Goal: Find specific page/section: Find specific page/section

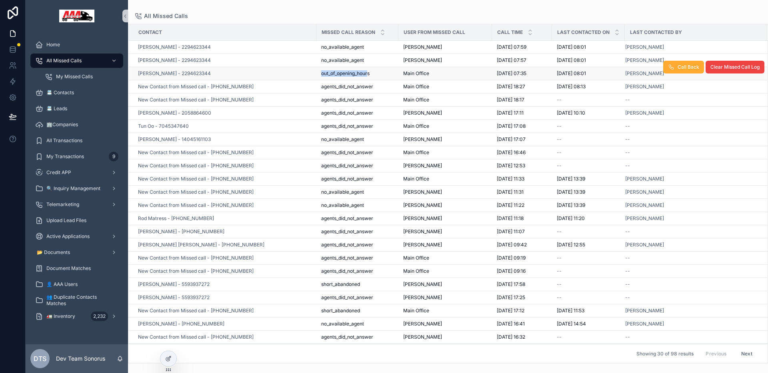
drag, startPoint x: 369, startPoint y: 74, endPoint x: 321, endPoint y: 73, distance: 47.6
click at [321, 73] on span "out_of_opening_hours" at bounding box center [345, 73] width 48 height 6
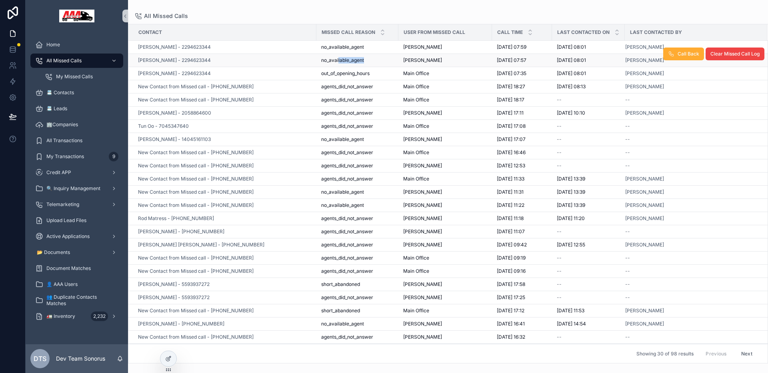
drag, startPoint x: 365, startPoint y: 59, endPoint x: 339, endPoint y: 58, distance: 26.0
click at [339, 58] on div "no_available_agent no_available_agent" at bounding box center [357, 60] width 72 height 6
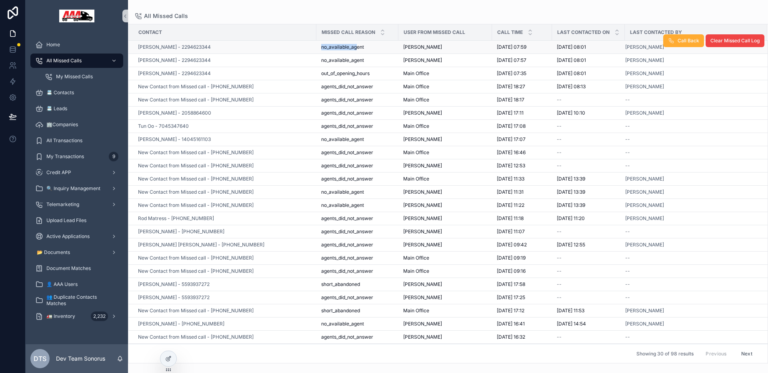
drag, startPoint x: 349, startPoint y: 44, endPoint x: 321, endPoint y: 46, distance: 28.4
click at [321, 46] on span "no_available_agent" at bounding box center [342, 47] width 43 height 6
drag, startPoint x: 536, startPoint y: 48, endPoint x: 524, endPoint y: 48, distance: 12.0
click at [524, 48] on span "[DATE] 07:59" at bounding box center [511, 47] width 30 height 6
drag, startPoint x: 586, startPoint y: 48, endPoint x: 601, endPoint y: 48, distance: 15.2
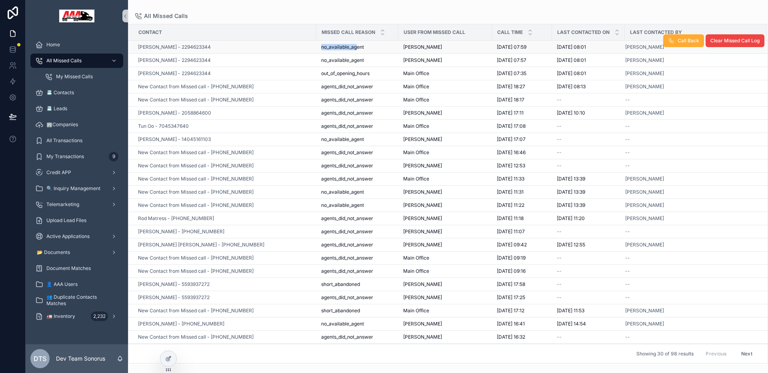
click at [601, 48] on div "[DATE] 08:01 [DATE] 08:01" at bounding box center [587, 47] width 63 height 6
click at [606, 14] on div "All Missed Calls" at bounding box center [447, 16] width 627 height 6
drag, startPoint x: 584, startPoint y: 47, endPoint x: 597, endPoint y: 46, distance: 12.8
click at [597, 46] on div "[DATE] 08:01 [DATE] 08:01" at bounding box center [587, 47] width 63 height 6
click at [581, 49] on span "[DATE] 08:01" at bounding box center [570, 47] width 29 height 6
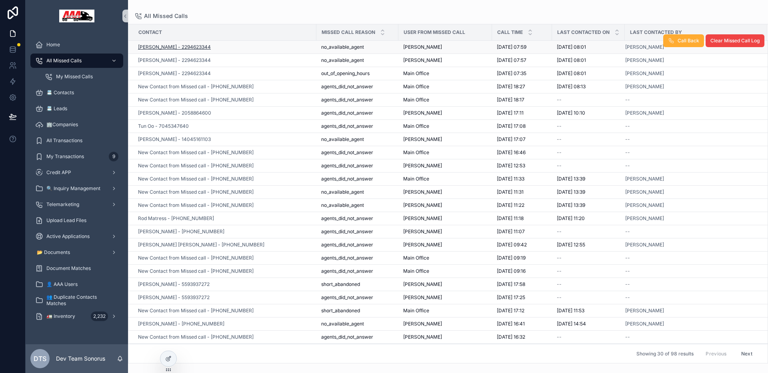
click at [185, 49] on span "[PERSON_NAME] - 2294623344" at bounding box center [174, 47] width 73 height 6
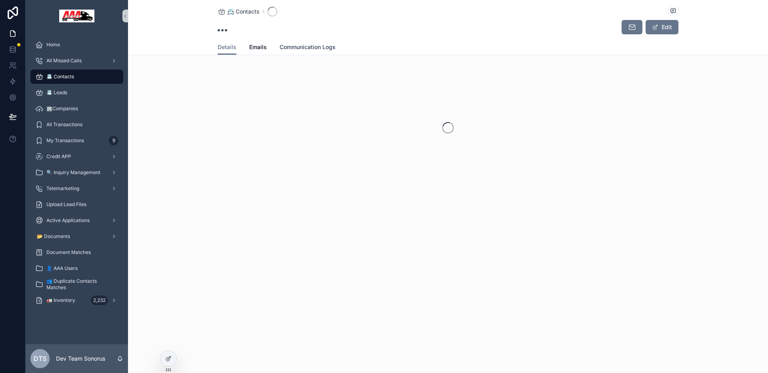
click at [320, 48] on span "Communication Logs" at bounding box center [307, 47] width 56 height 8
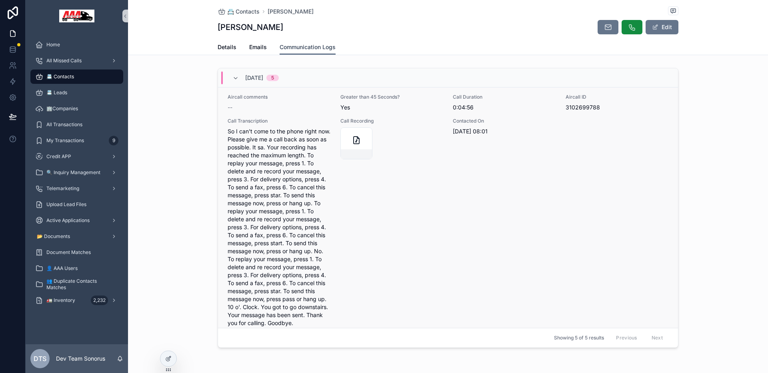
scroll to position [16, 0]
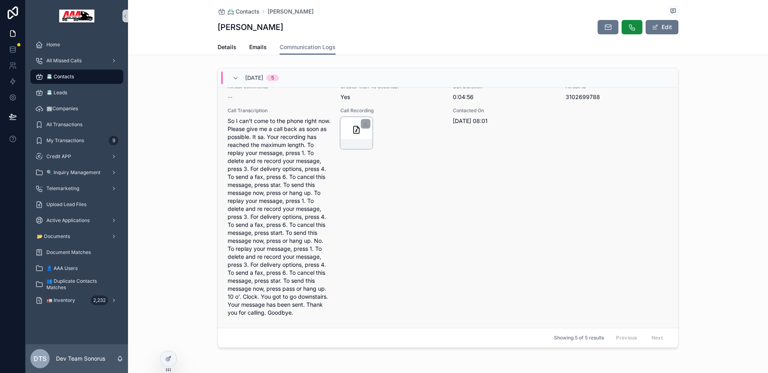
click at [346, 132] on div "scrollable content" at bounding box center [356, 133] width 32 height 32
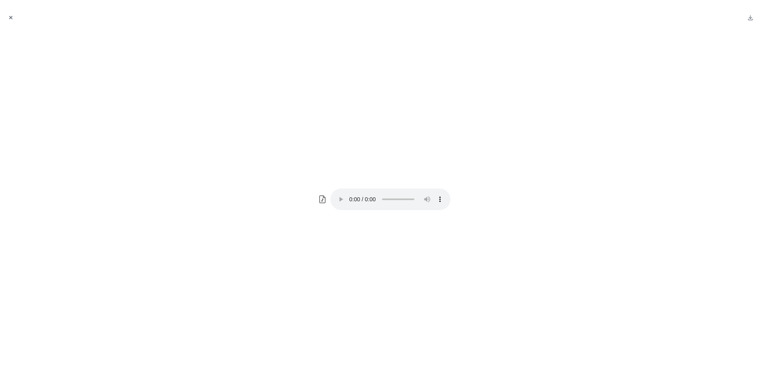
click at [7, 16] on button "Close modal" at bounding box center [10, 17] width 9 height 9
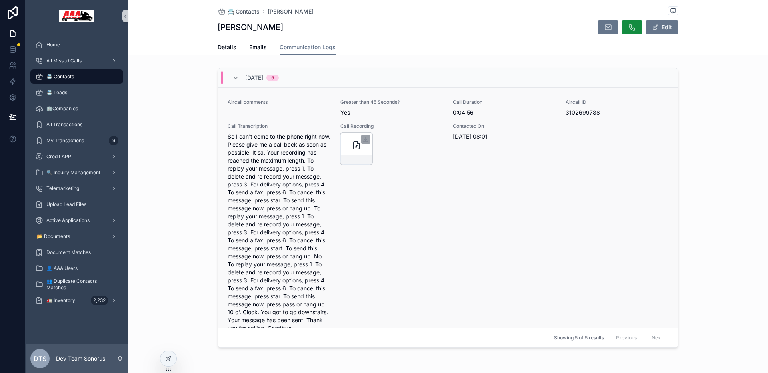
click at [347, 152] on div "scrollable content" at bounding box center [356, 149] width 32 height 32
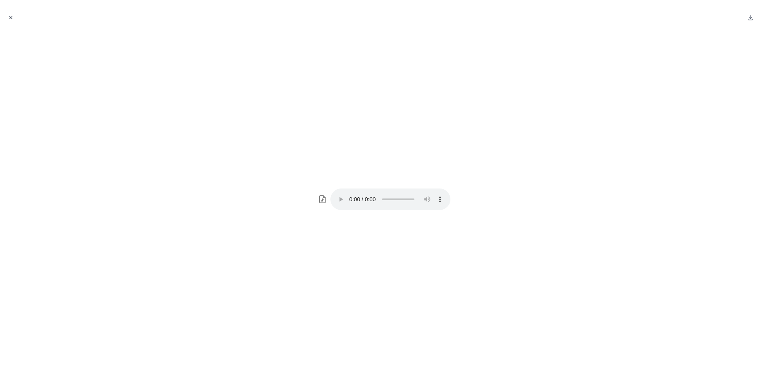
click at [10, 15] on icon "Close modal" at bounding box center [11, 18] width 6 height 6
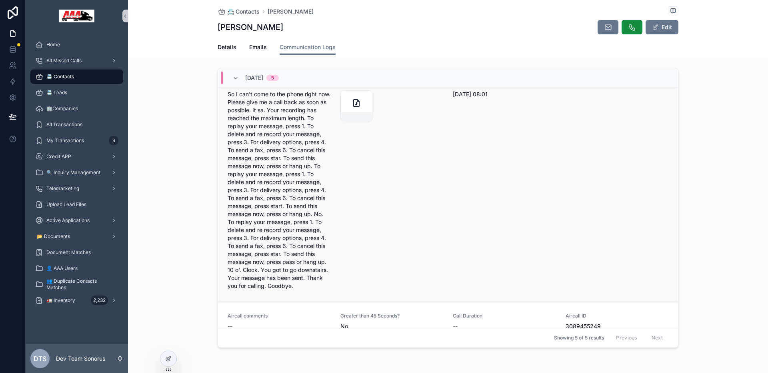
scroll to position [5, 0]
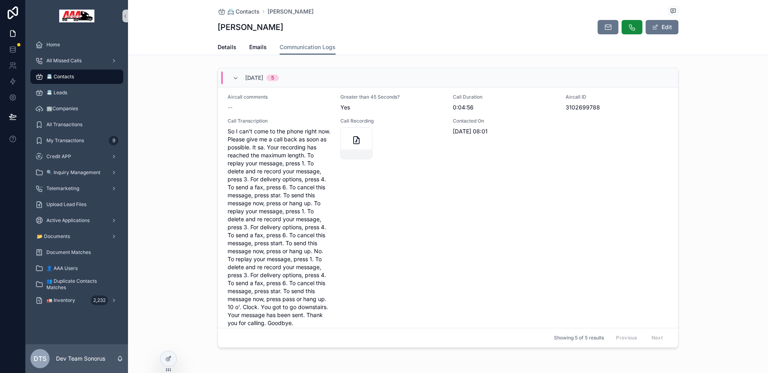
click at [94, 76] on div "📇 Contacts" at bounding box center [76, 76] width 83 height 13
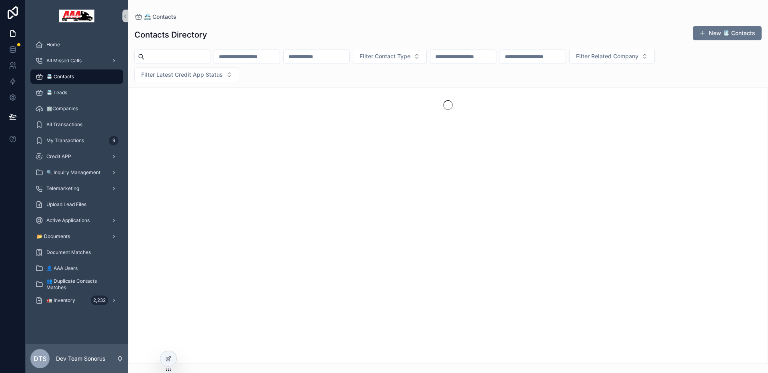
click at [189, 56] on input "scrollable content" at bounding box center [177, 56] width 66 height 11
type input "****"
click at [216, 56] on icon "Clear" at bounding box center [213, 57] width 6 height 6
click at [198, 60] on input "scrollable content" at bounding box center [177, 56] width 66 height 11
type input "****"
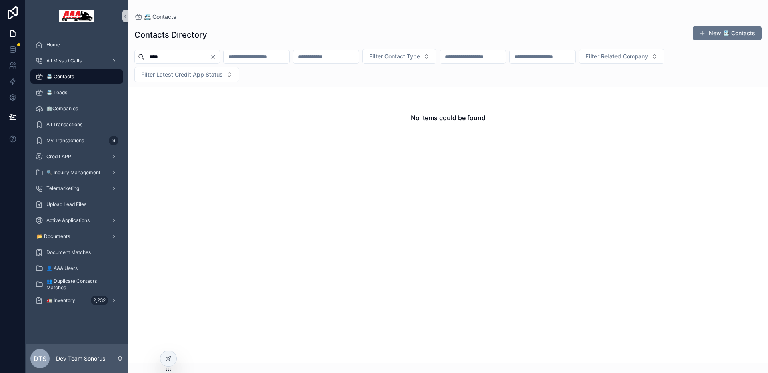
click at [255, 56] on input "scrollable content" at bounding box center [256, 56] width 66 height 11
type input "**"
click at [295, 58] on icon "Clear" at bounding box center [292, 57] width 6 height 6
click at [196, 58] on input "****" at bounding box center [177, 56] width 66 height 11
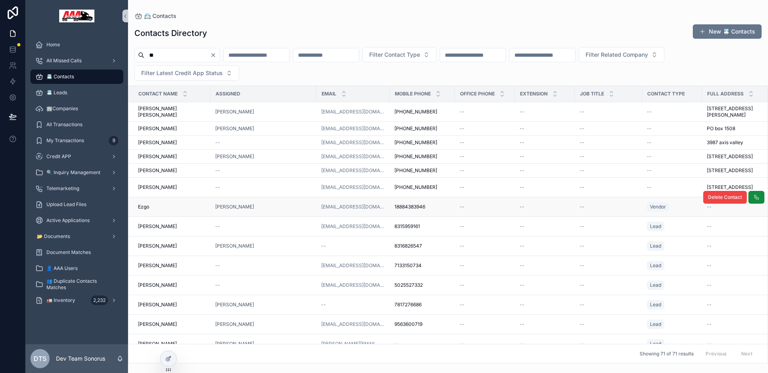
type input "**"
click at [149, 204] on span "Ezgo" at bounding box center [143, 207] width 11 height 6
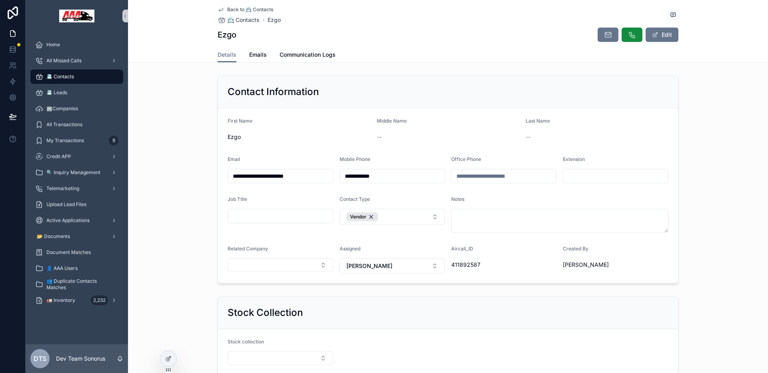
click at [322, 113] on form "**********" at bounding box center [448, 195] width 460 height 175
drag, startPoint x: 448, startPoint y: 267, endPoint x: 480, endPoint y: 263, distance: 31.7
click at [480, 263] on span "411892587" at bounding box center [503, 265] width 105 height 8
click at [11, 95] on icon at bounding box center [13, 98] width 8 height 8
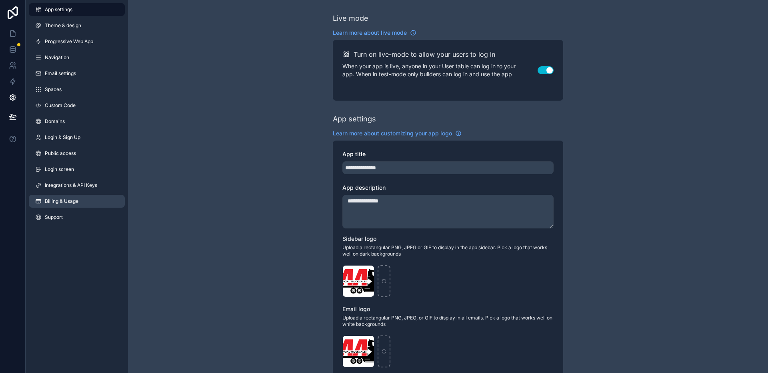
click at [82, 204] on link "Billing & Usage" at bounding box center [77, 201] width 96 height 13
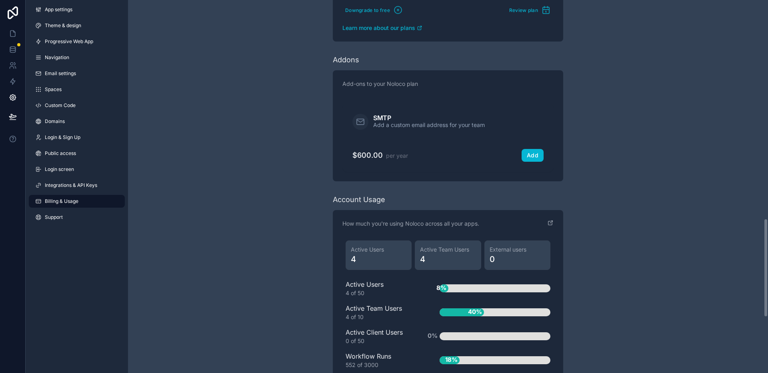
scroll to position [1037, 0]
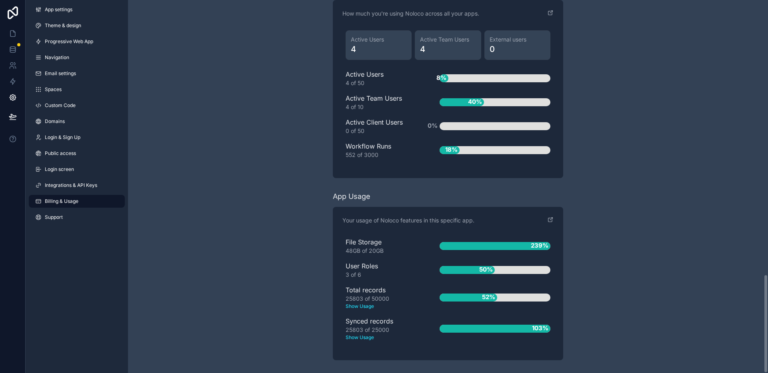
drag, startPoint x: 346, startPoint y: 323, endPoint x: 400, endPoint y: 326, distance: 54.1
click at [400, 326] on div "Synced records 25803 of 25000 Show Usage" at bounding box center [379, 329] width 68 height 25
drag, startPoint x: 371, startPoint y: 331, endPoint x: 381, endPoint y: 330, distance: 9.2
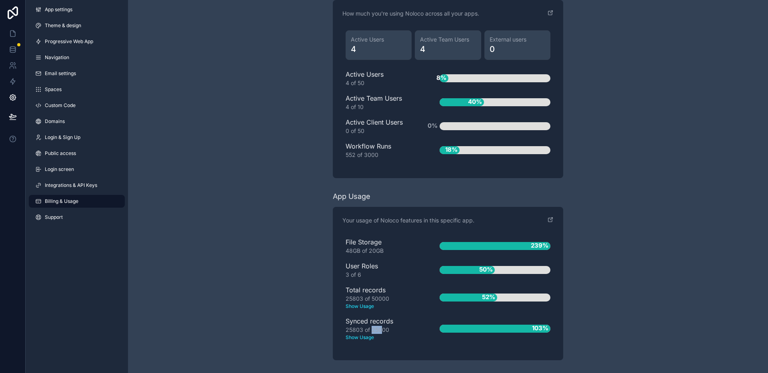
click at [381, 330] on div "25803 of 25000 Show Usage" at bounding box center [379, 333] width 68 height 15
click at [14, 48] on icon at bounding box center [13, 50] width 8 height 8
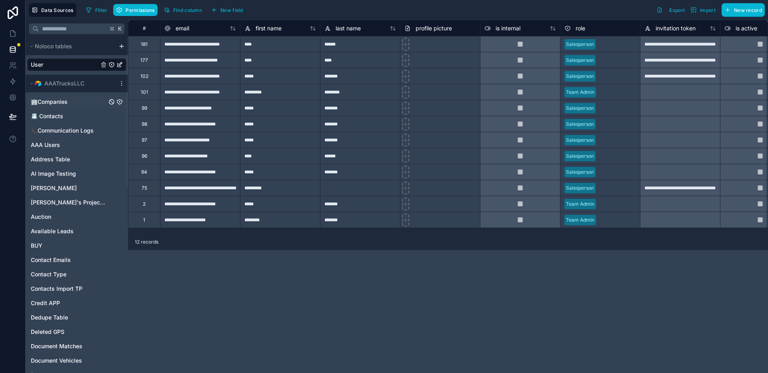
click at [68, 102] on link "🏢Companies" at bounding box center [69, 102] width 76 height 8
